Goal: Task Accomplishment & Management: Manage account settings

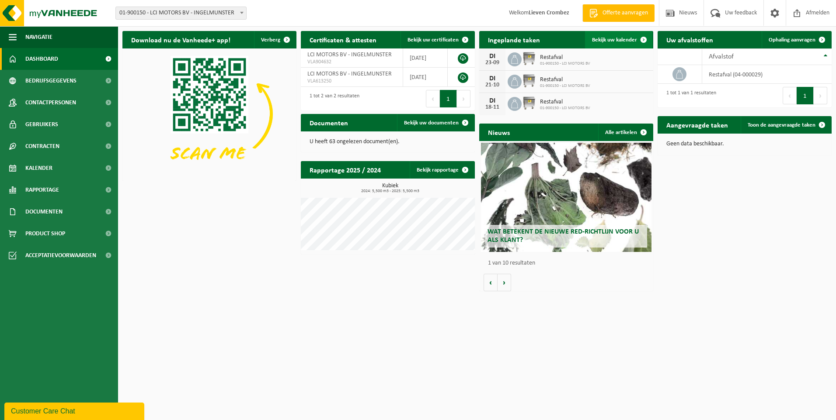
click at [642, 43] on span at bounding box center [642, 39] width 17 height 17
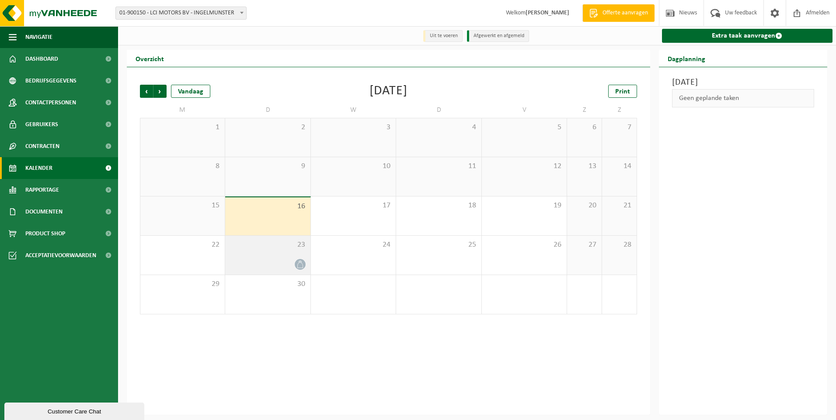
click at [298, 269] on span at bounding box center [300, 264] width 11 height 11
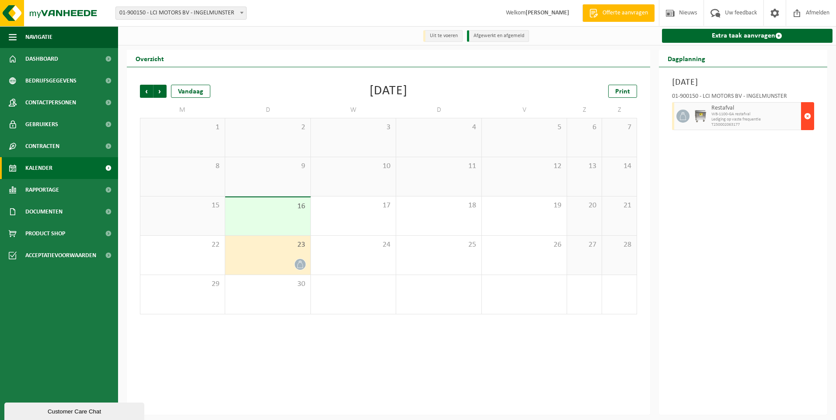
click at [806, 115] on span "button" at bounding box center [807, 115] width 7 height 17
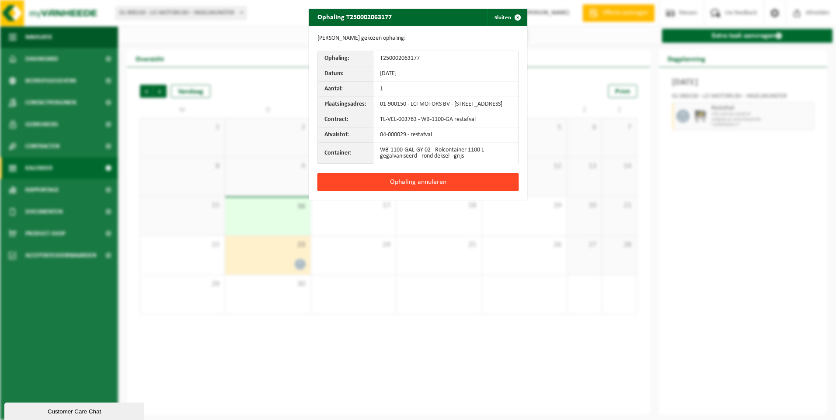
click at [444, 188] on button "Ophaling annuleren" at bounding box center [417, 182] width 201 height 18
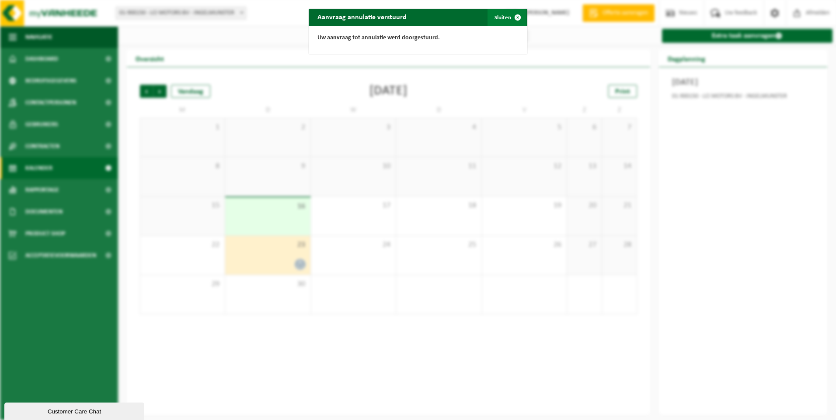
click at [513, 20] on span "button" at bounding box center [517, 17] width 17 height 17
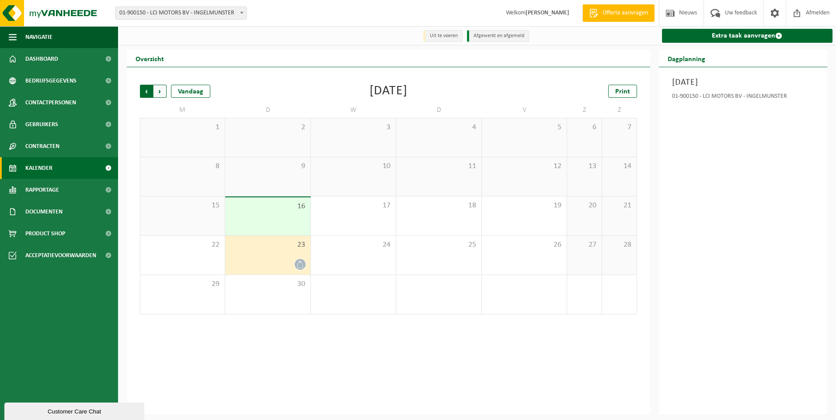
click at [162, 95] on span "Volgende" at bounding box center [159, 91] width 13 height 13
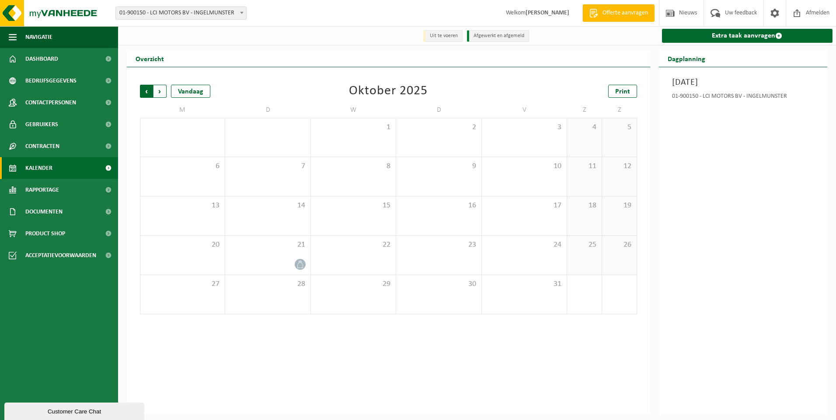
click at [162, 94] on span "Volgende" at bounding box center [159, 91] width 13 height 13
